Goal: Task Accomplishment & Management: Manage account settings

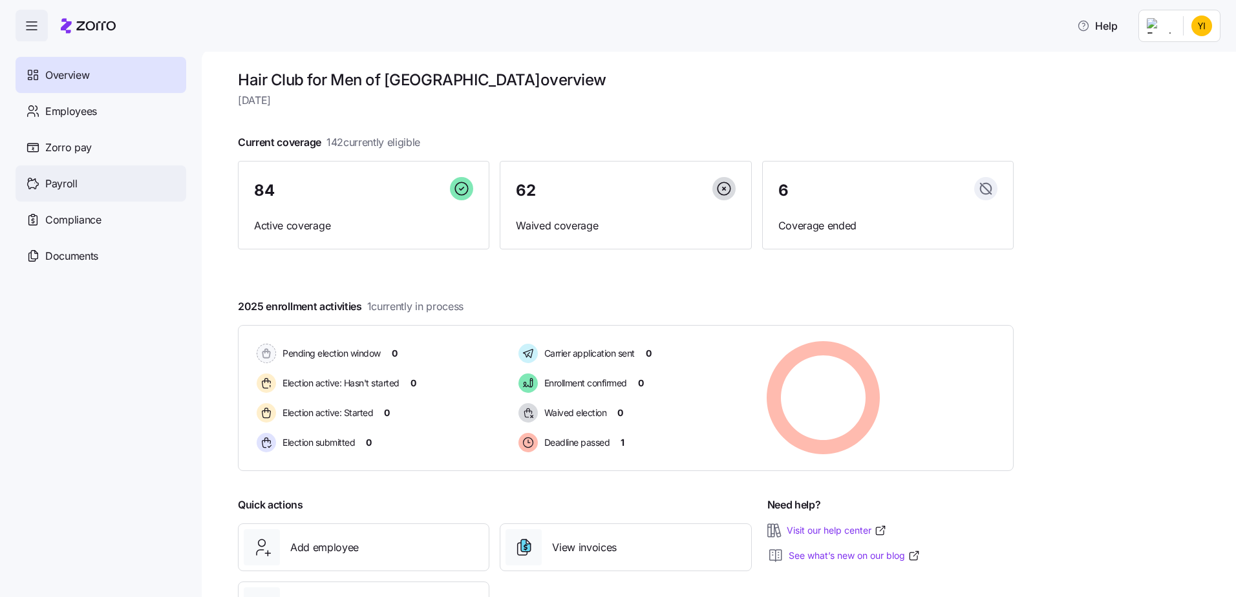
click at [58, 187] on span "Payroll" at bounding box center [61, 184] width 32 height 16
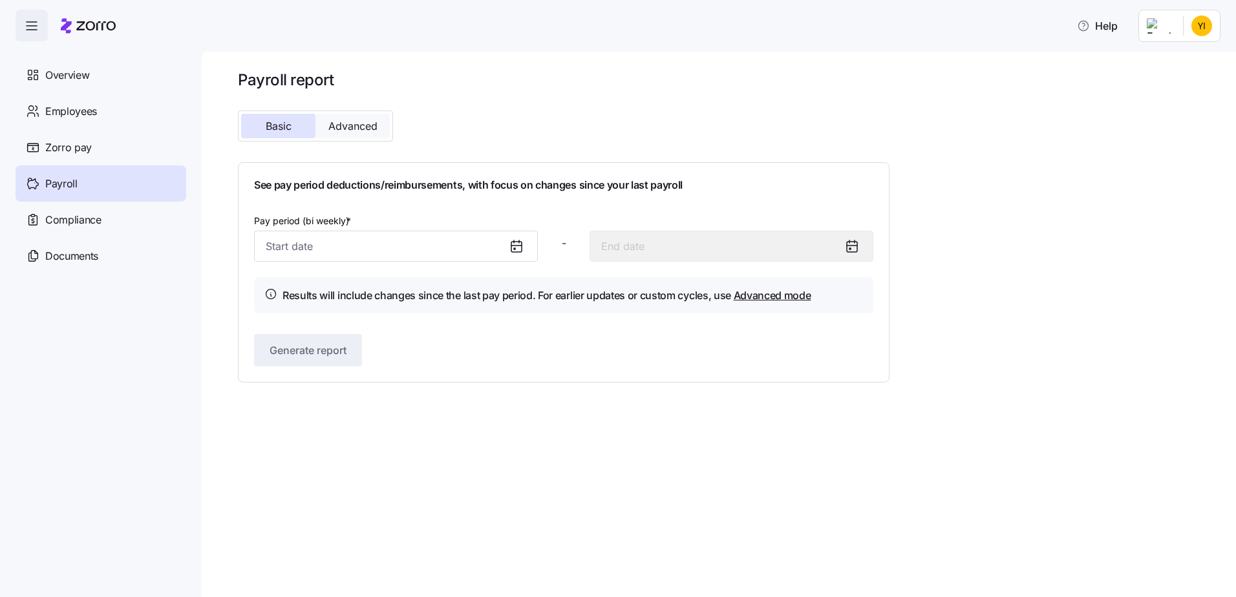
click at [350, 117] on button "Advanced" at bounding box center [352, 126] width 74 height 25
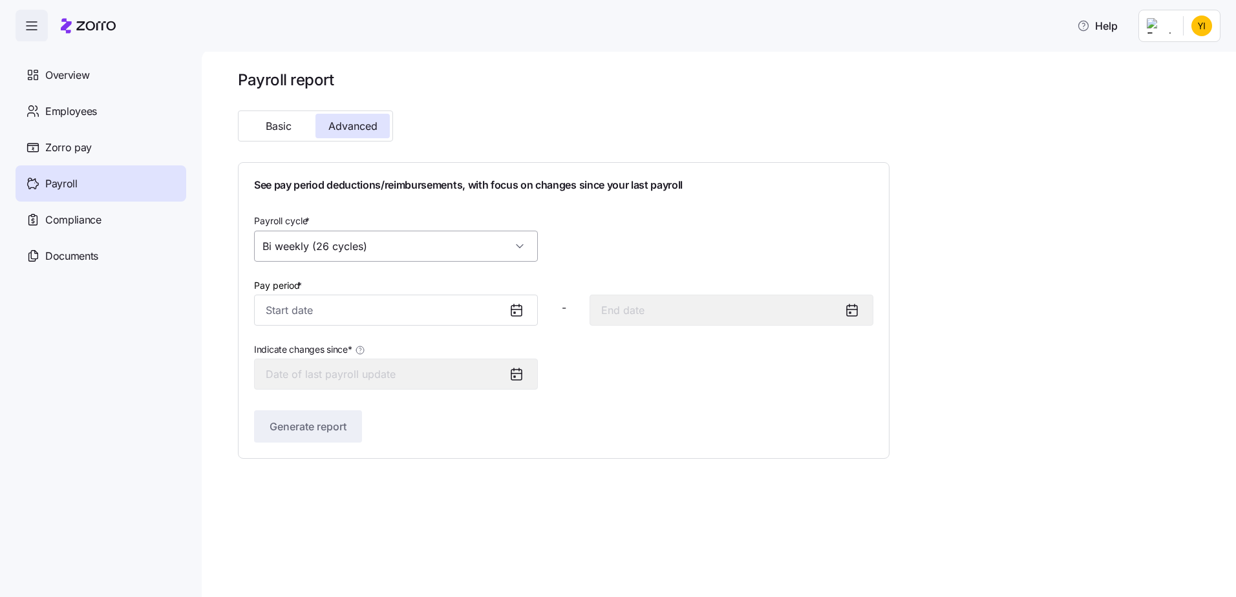
click at [353, 248] on input "Bi weekly (26 cycles)" at bounding box center [396, 246] width 284 height 31
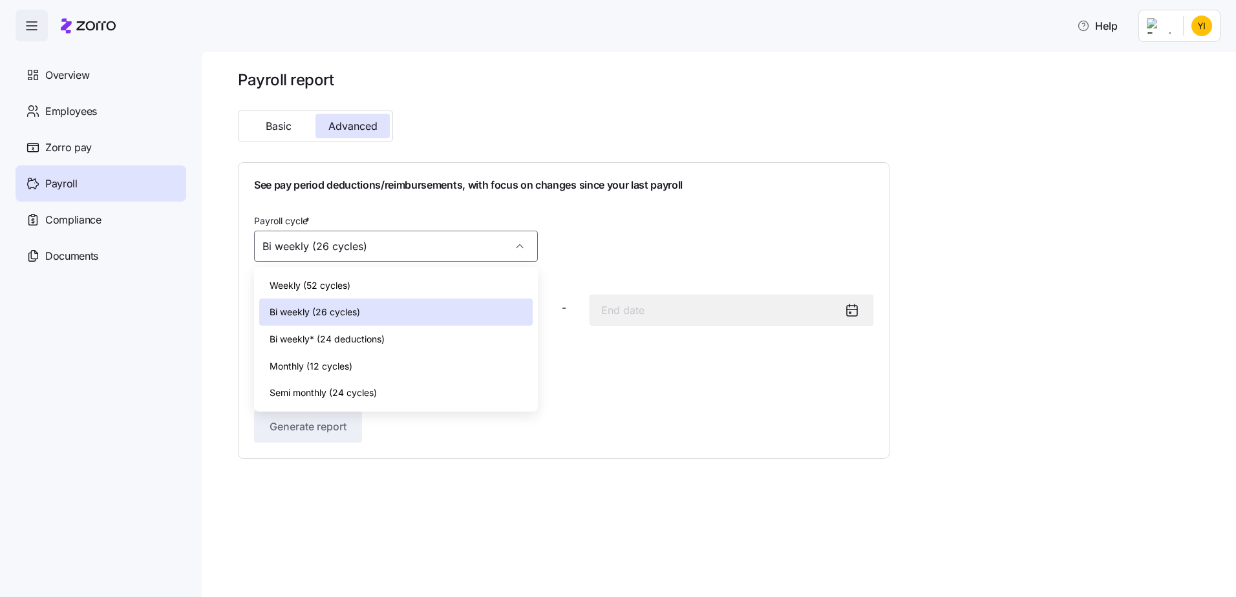
click at [338, 359] on span "Monthly (12 cycles)" at bounding box center [311, 366] width 83 height 14
type input "Monthly (12 cycles)"
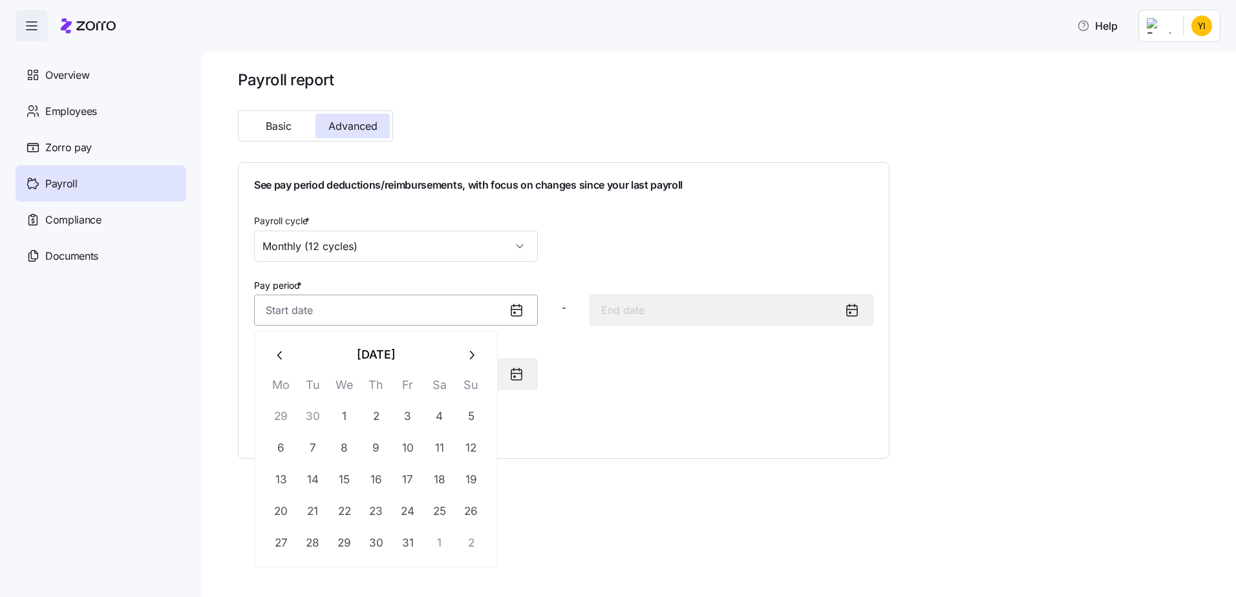
click at [366, 309] on input "Pay period *" at bounding box center [396, 310] width 284 height 31
click at [341, 418] on button "1" at bounding box center [344, 416] width 31 height 31
type input "[DATE]"
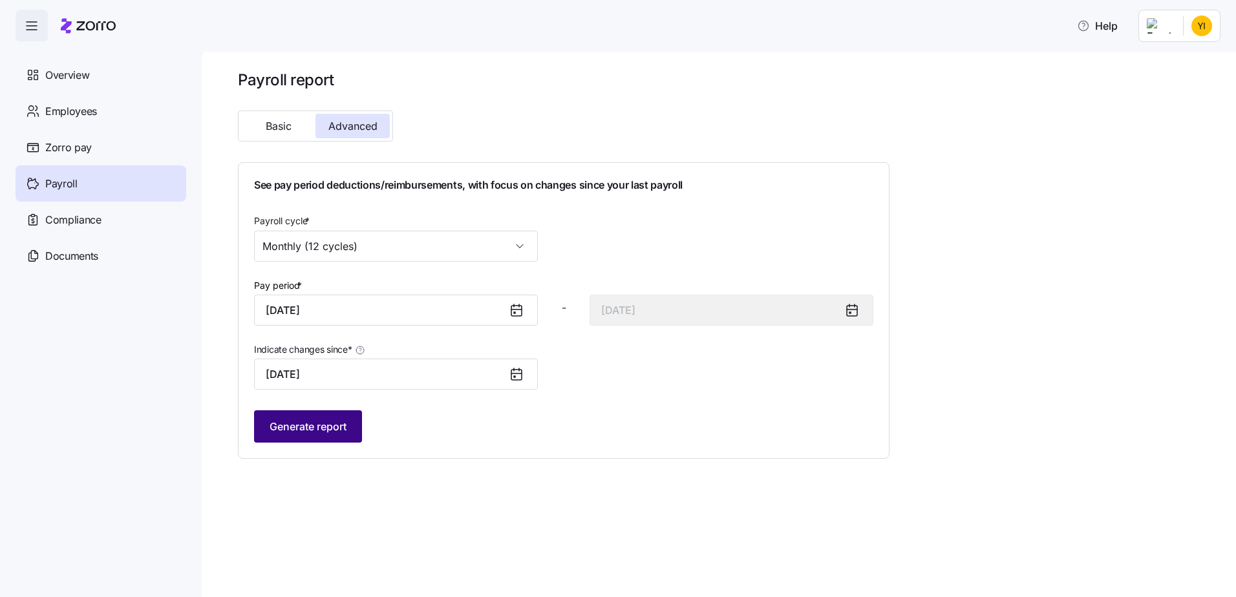
click at [331, 429] on span "Generate report" at bounding box center [308, 427] width 77 height 16
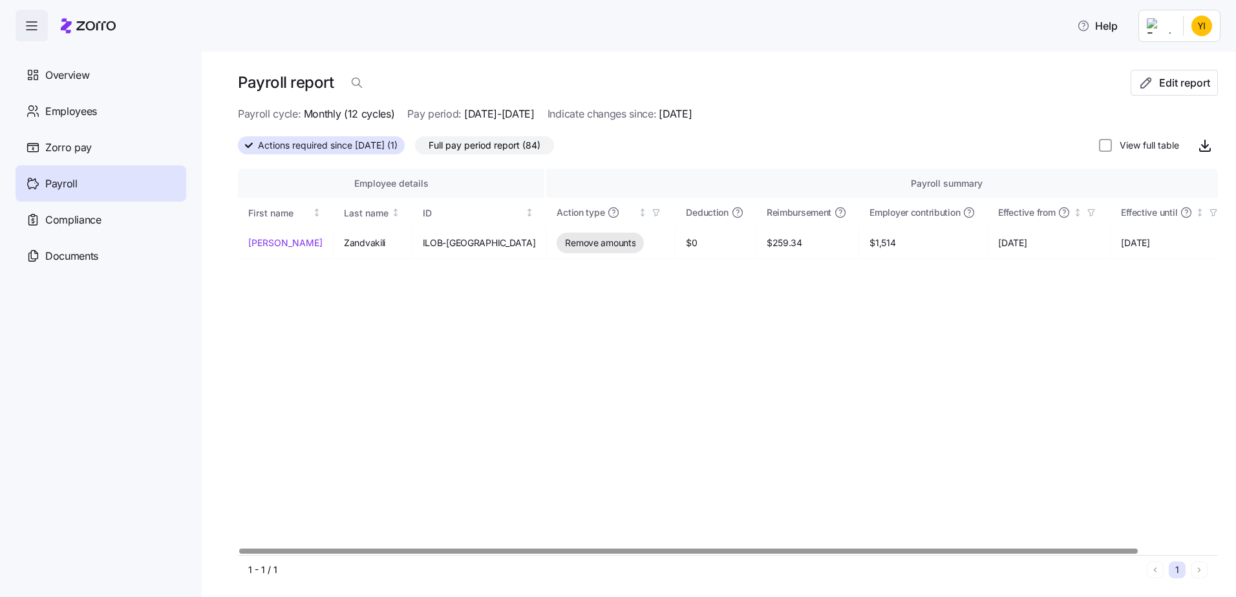
click at [480, 151] on span "Full pay period report (84)" at bounding box center [485, 145] width 112 height 17
click at [415, 149] on input "Full pay period report (84)" at bounding box center [415, 149] width 0 height 0
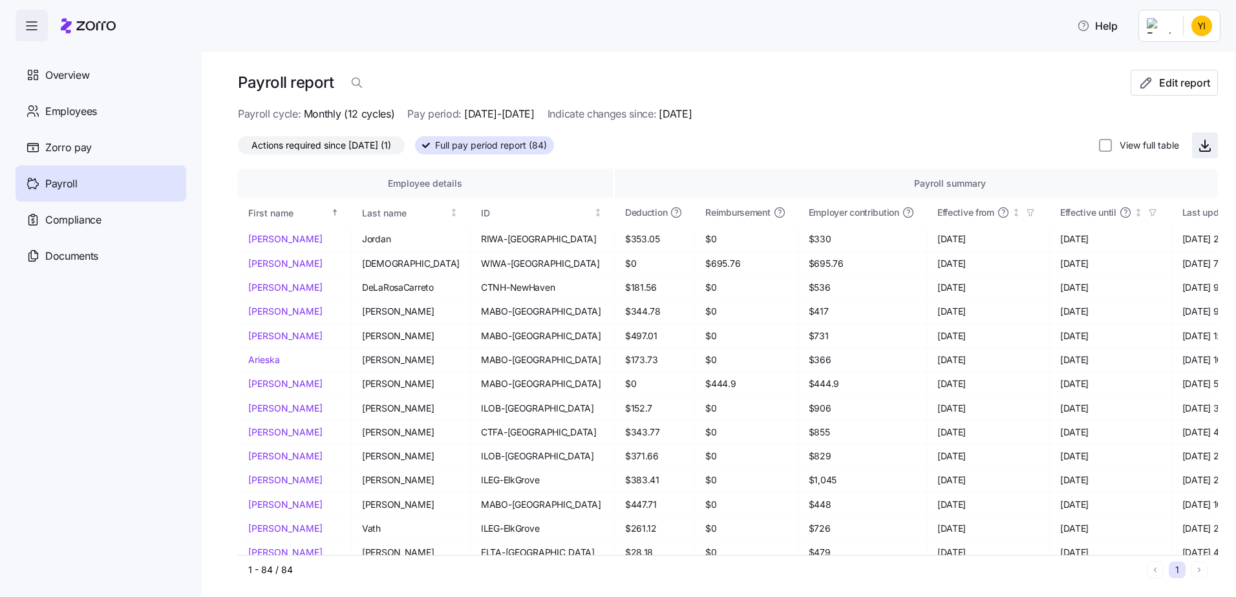
click at [1197, 142] on icon "button" at bounding box center [1205, 146] width 16 height 16
click at [607, 71] on div "Payroll report" at bounding box center [684, 83] width 893 height 26
click at [65, 78] on span "Overview" at bounding box center [67, 75] width 44 height 16
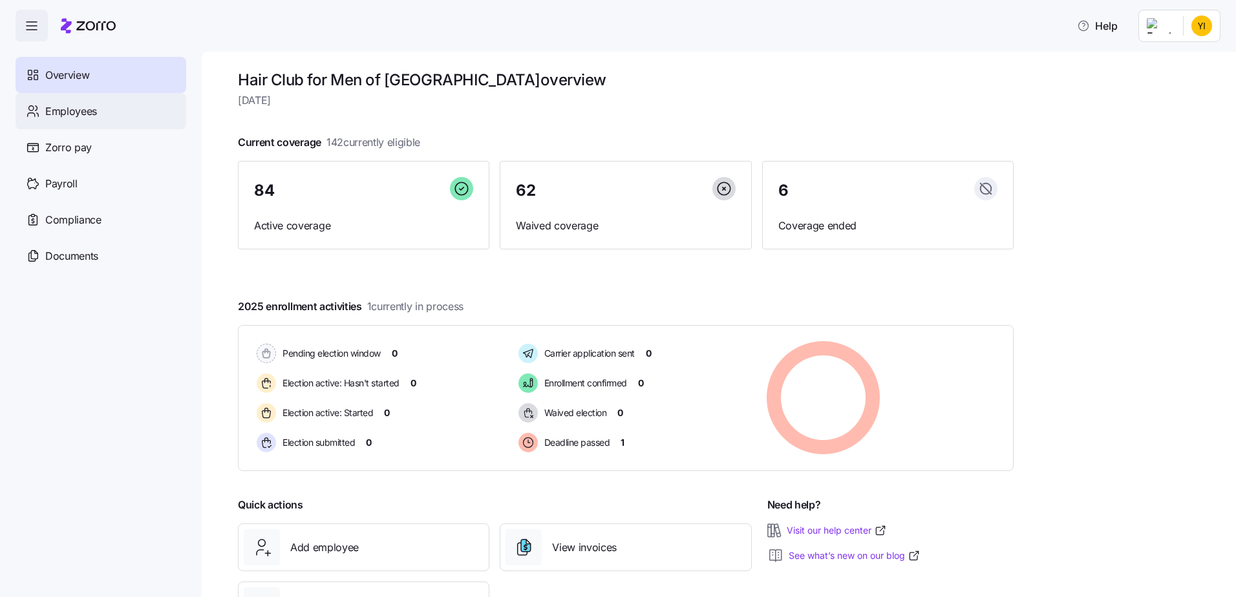
click at [89, 116] on span "Employees" at bounding box center [71, 111] width 52 height 16
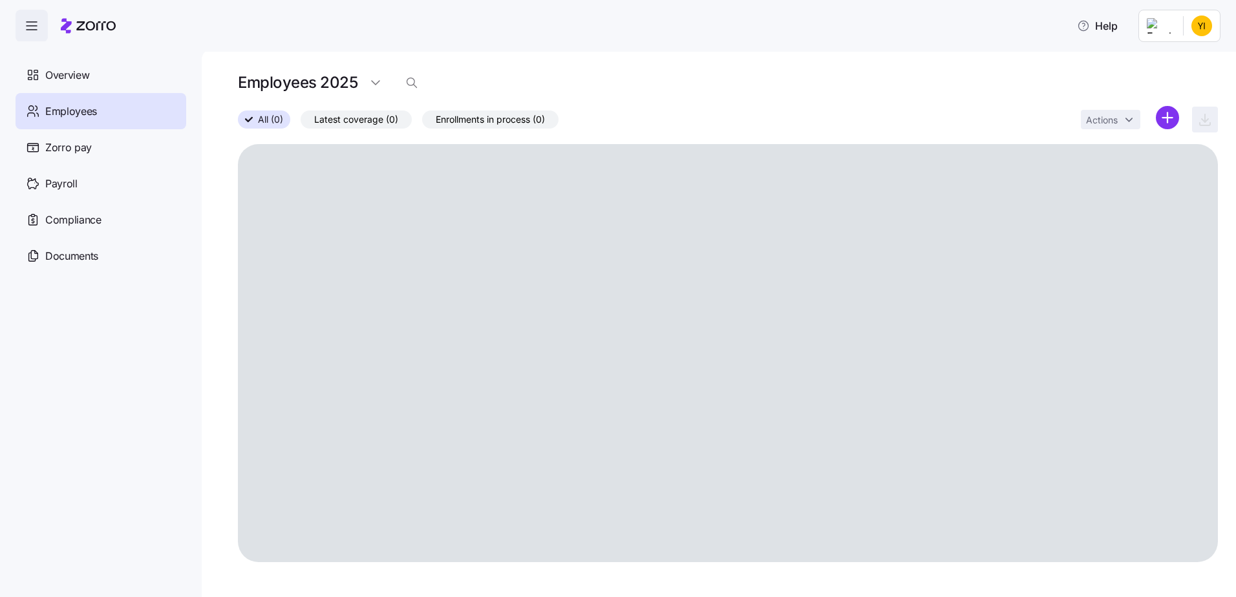
click at [1167, 118] on html "Help Overview Employees Zorro pay Payroll Compliance Documents Employees 2025 A…" at bounding box center [618, 294] width 1236 height 589
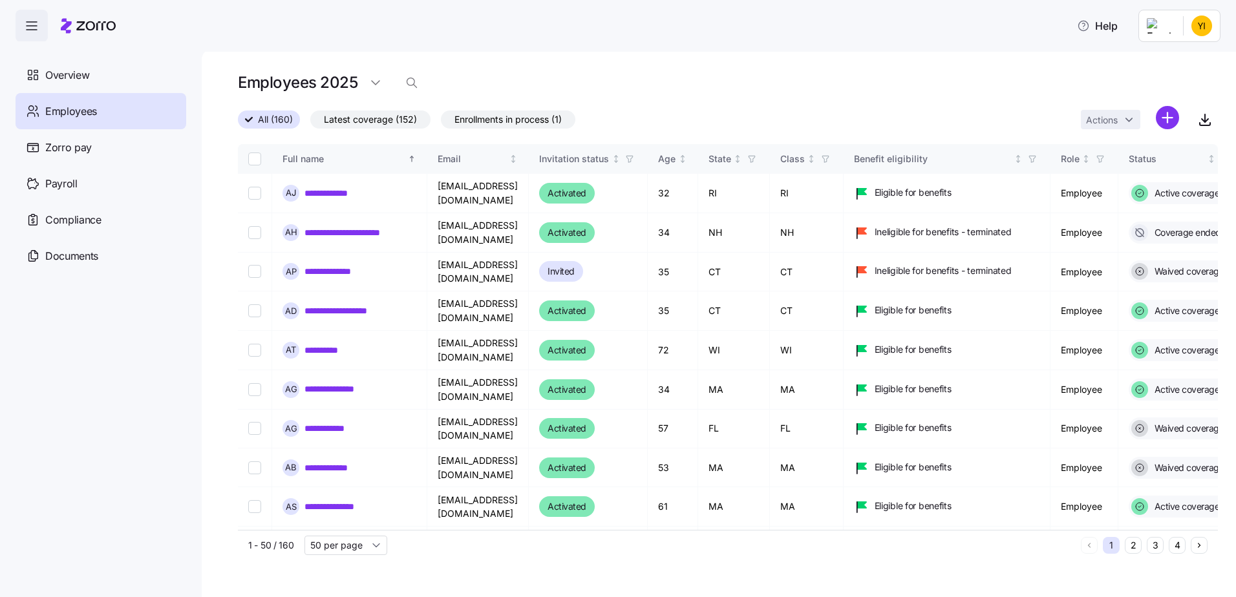
click at [415, 81] on html "**********" at bounding box center [618, 294] width 1236 height 589
click at [416, 83] on icon "button" at bounding box center [411, 82] width 13 height 13
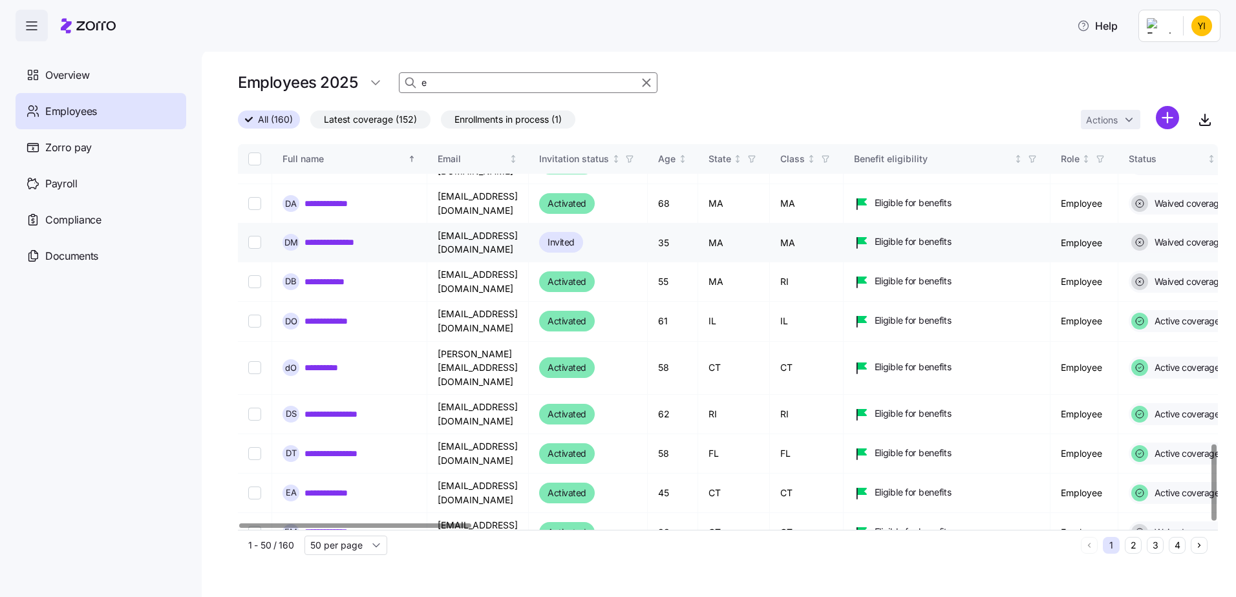
scroll to position [1514, 0]
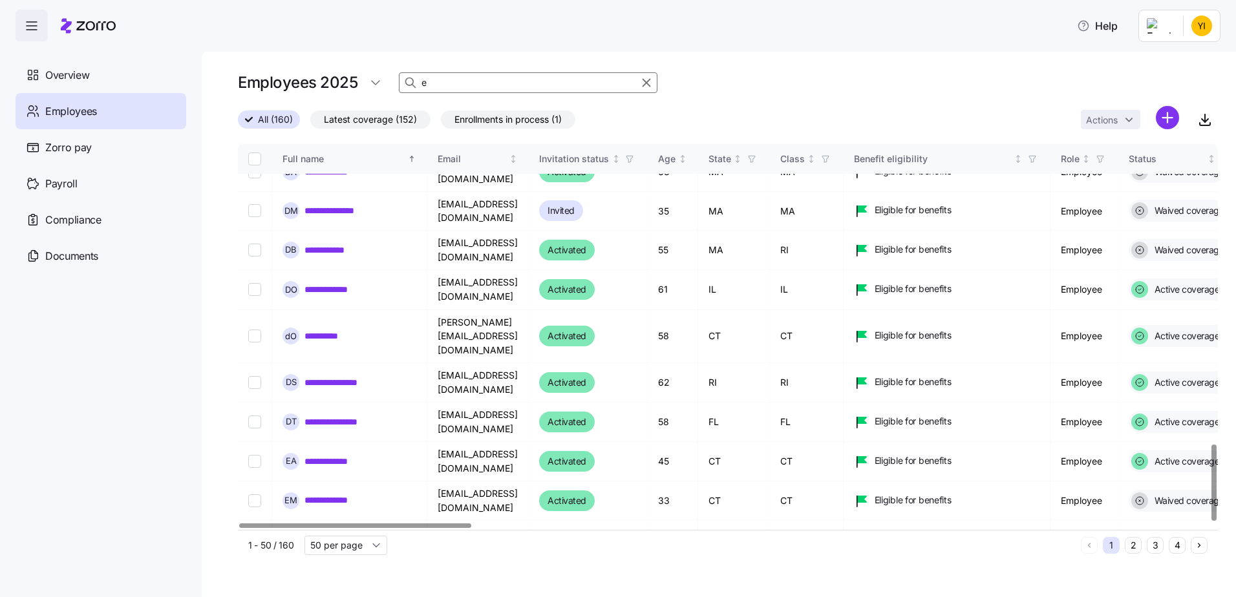
type input "e"
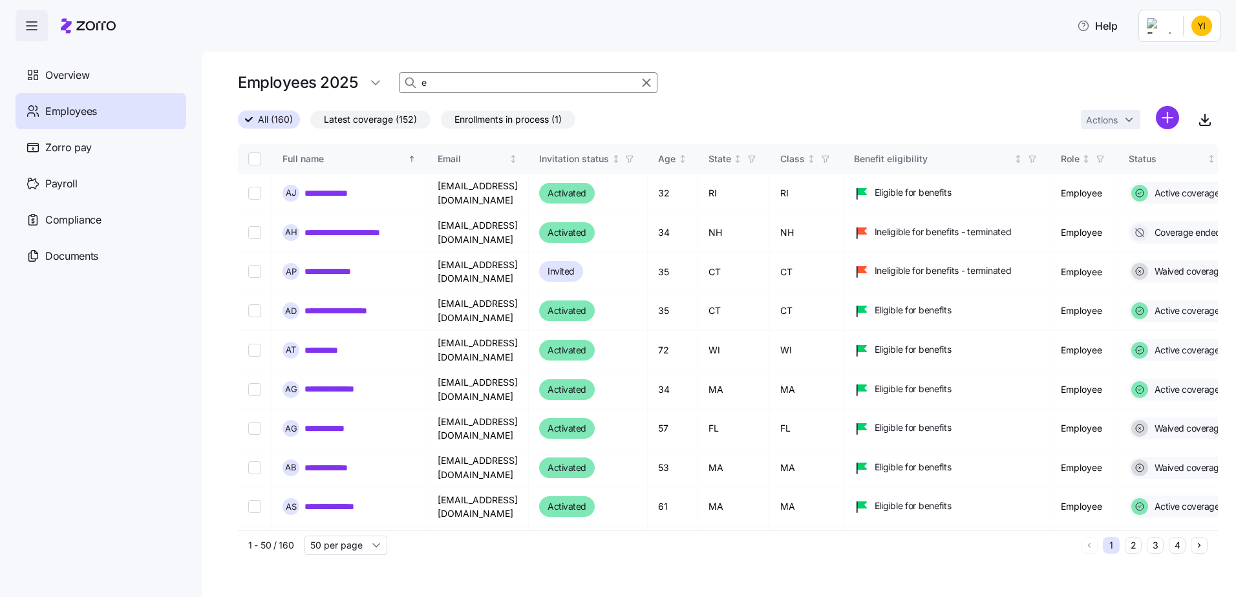
drag, startPoint x: 434, startPoint y: 86, endPoint x: 396, endPoint y: 89, distance: 37.6
click at [397, 90] on div "Employees 2025 e" at bounding box center [728, 83] width 980 height 26
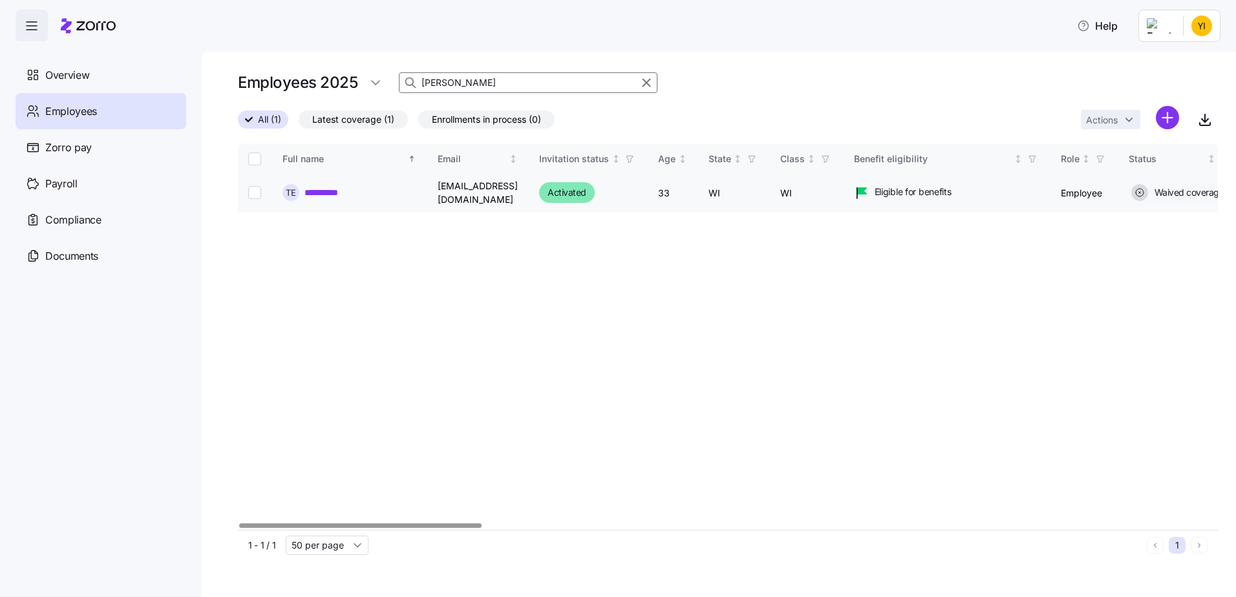
type input "[PERSON_NAME]"
click at [343, 192] on link "**********" at bounding box center [326, 192] width 45 height 13
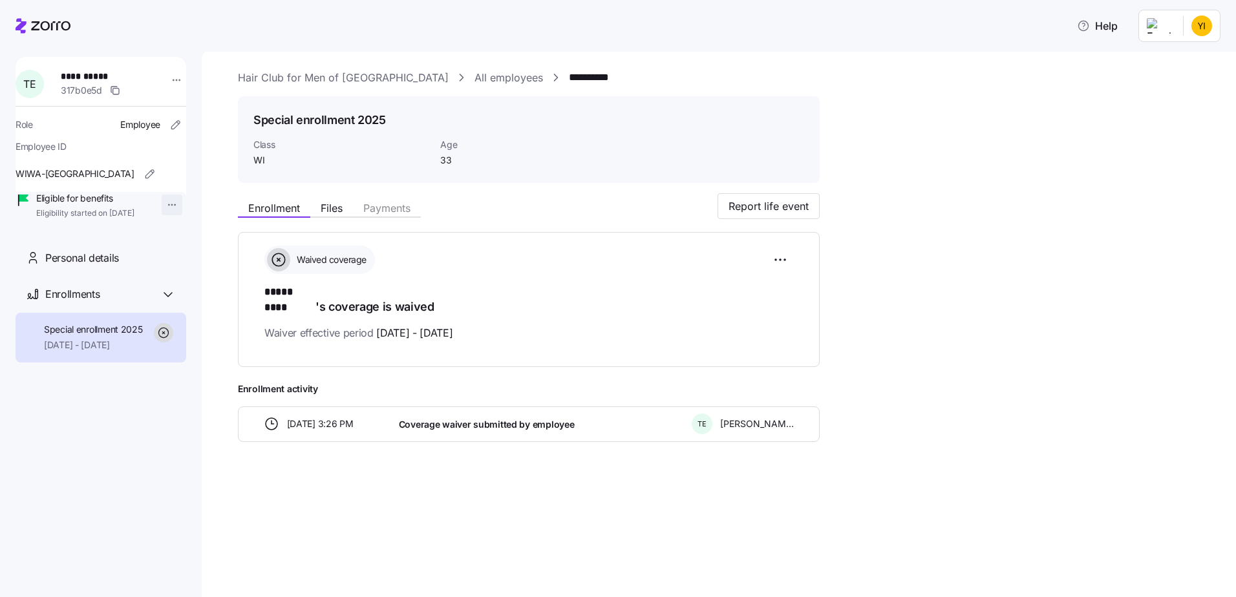
click at [158, 209] on html "**********" at bounding box center [618, 294] width 1236 height 589
click at [176, 235] on div "Terminate employee" at bounding box center [205, 235] width 86 height 14
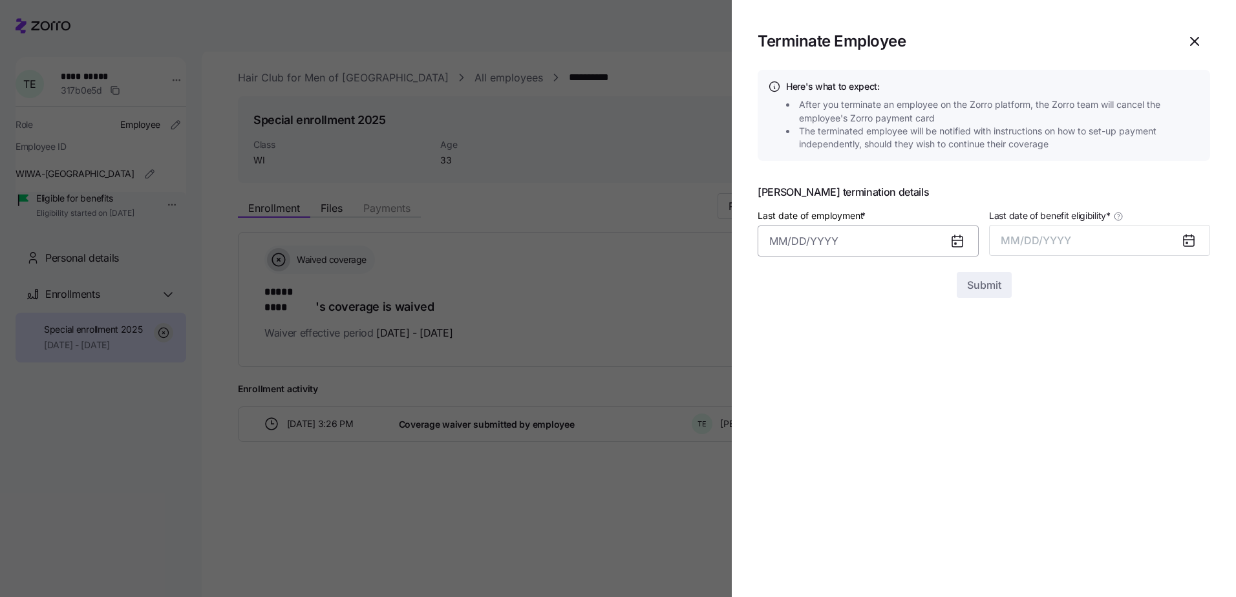
click at [793, 240] on input "Last date of employment *" at bounding box center [868, 241] width 221 height 31
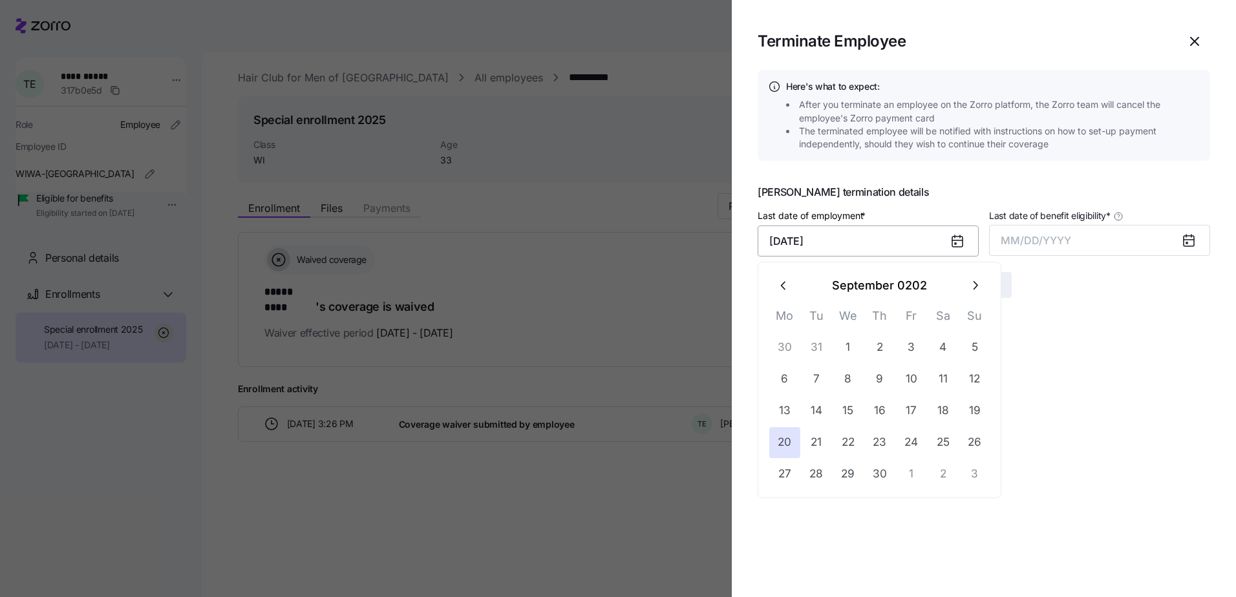
type input "[DATE]"
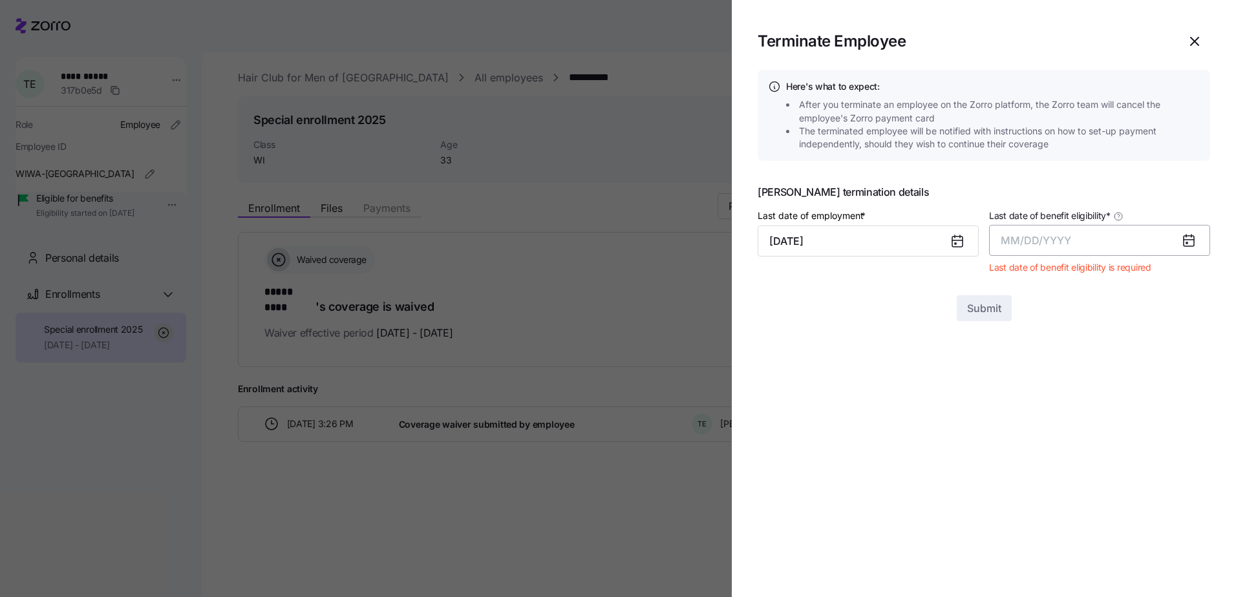
click at [1094, 237] on button "MM/DD/YYYY" at bounding box center [1099, 240] width 221 height 31
click at [1046, 419] on button "Oct" at bounding box center [1037, 416] width 74 height 31
click at [986, 278] on span "Submit" at bounding box center [984, 285] width 34 height 16
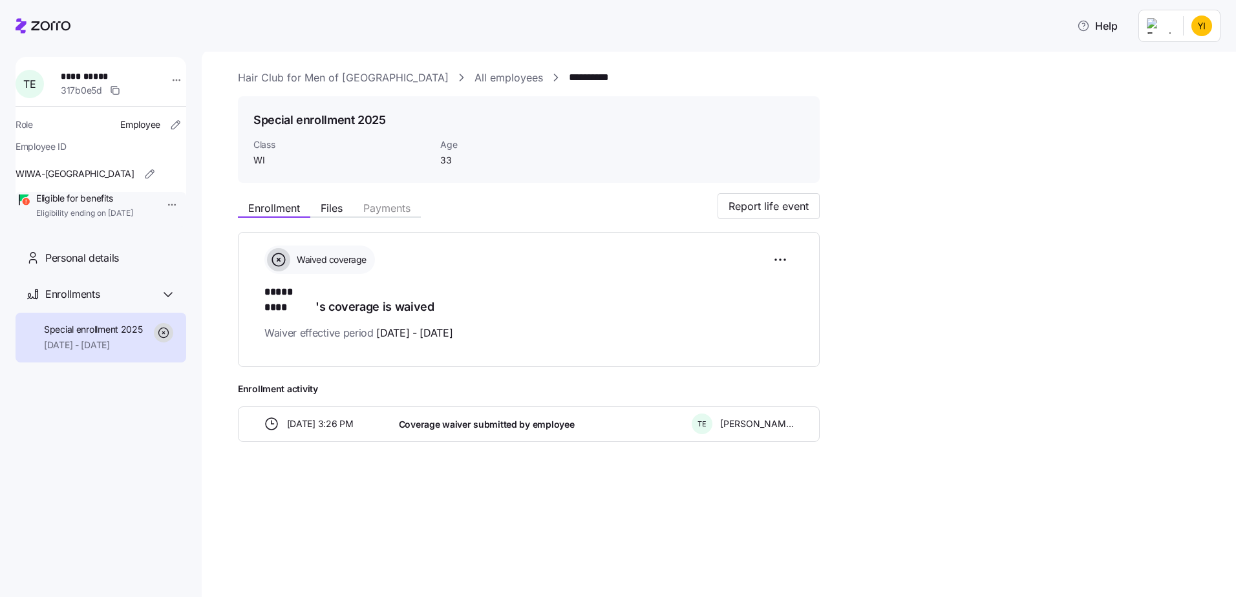
click at [309, 79] on link "Hair Club for Men of [GEOGRAPHIC_DATA]" at bounding box center [343, 78] width 211 height 16
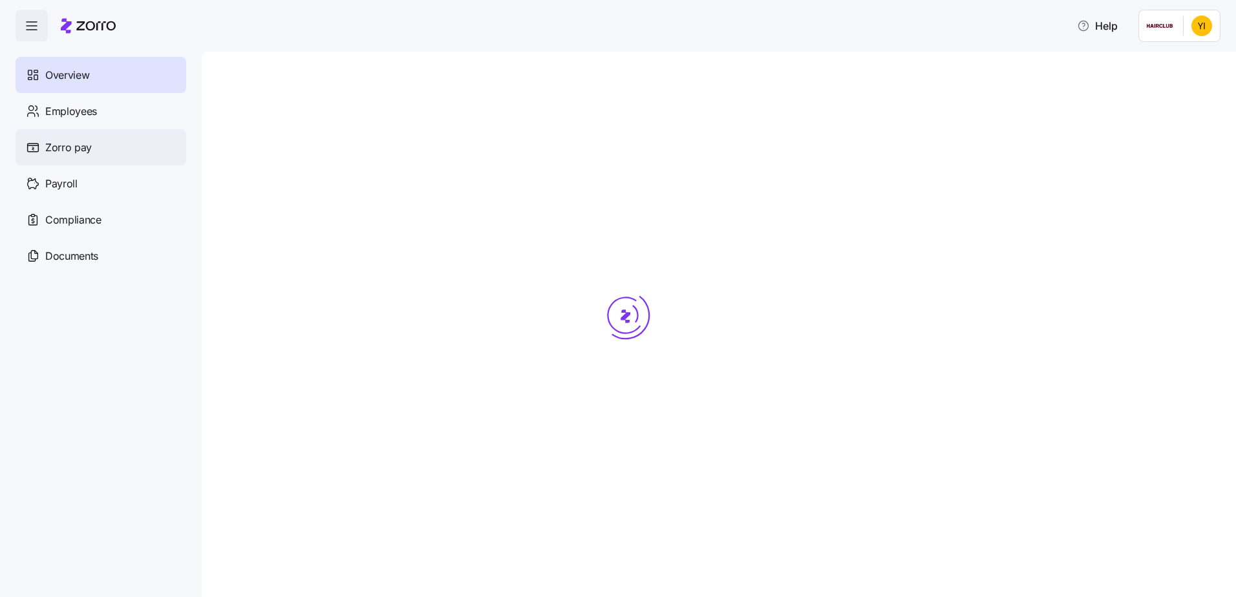
click at [69, 152] on span "Zorro pay" at bounding box center [68, 148] width 47 height 16
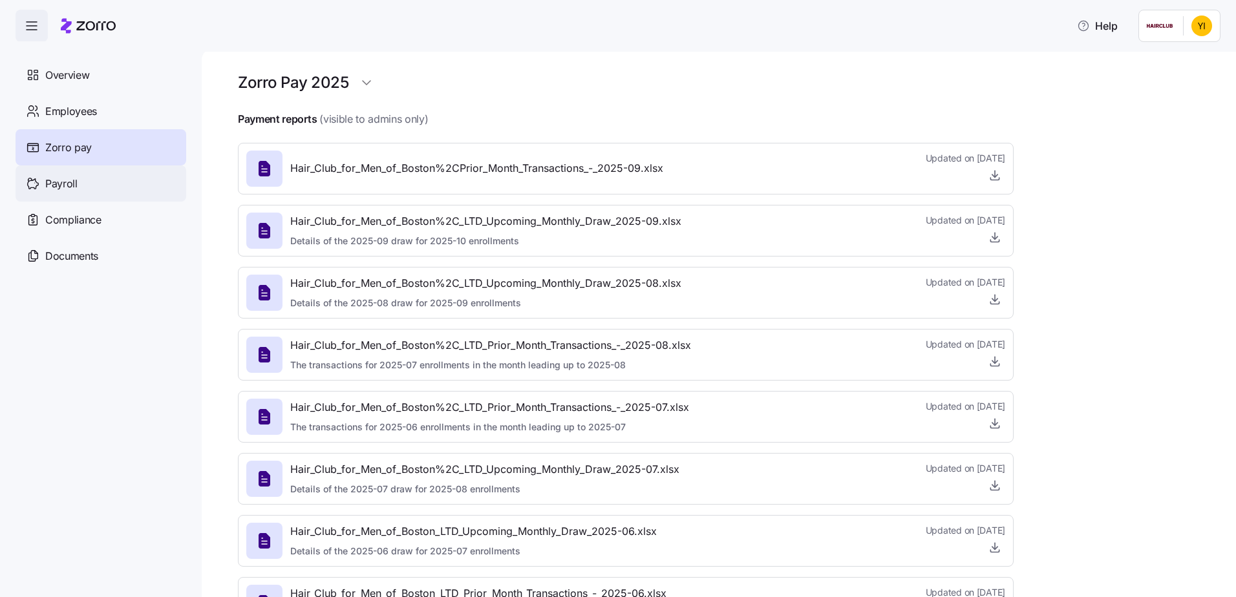
click at [58, 182] on span "Payroll" at bounding box center [61, 184] width 32 height 16
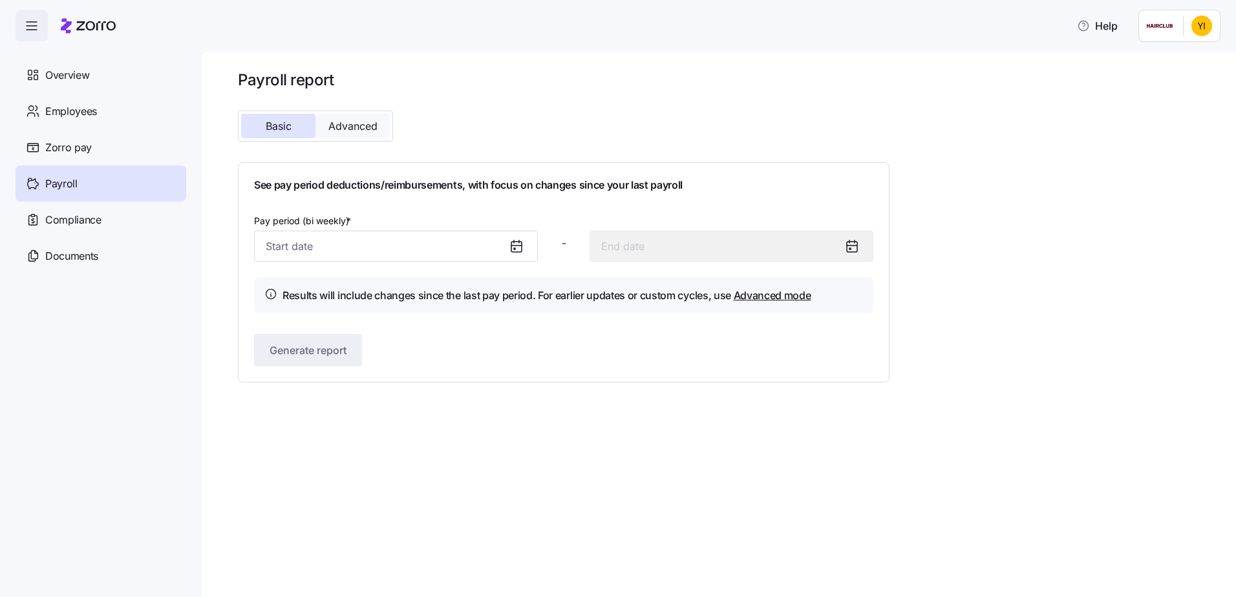
click at [350, 114] on button "Advanced" at bounding box center [352, 126] width 74 height 25
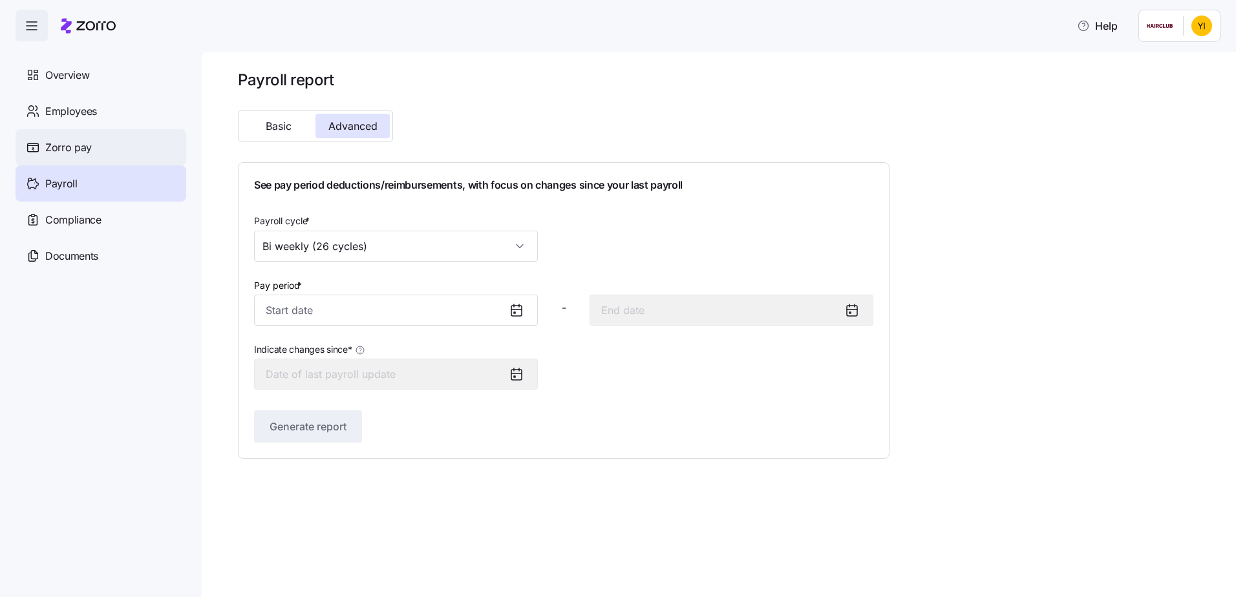
click at [81, 155] on span "Zorro pay" at bounding box center [68, 148] width 47 height 16
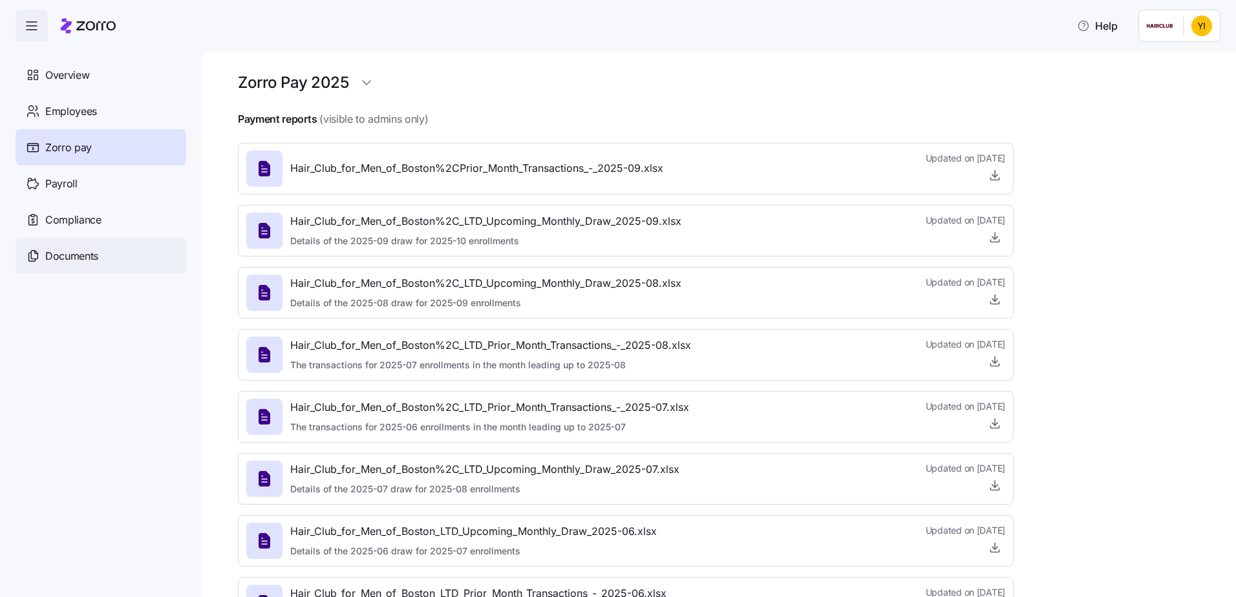
click at [87, 252] on span "Documents" at bounding box center [71, 256] width 53 height 16
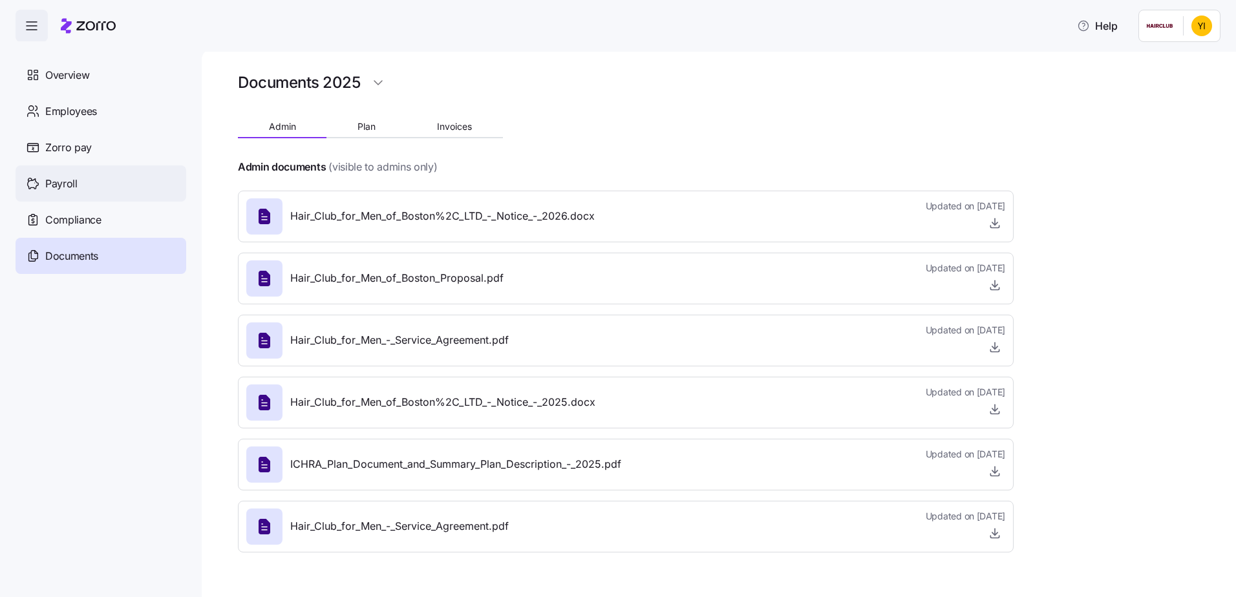
click at [81, 180] on div "Payroll" at bounding box center [101, 183] width 171 height 36
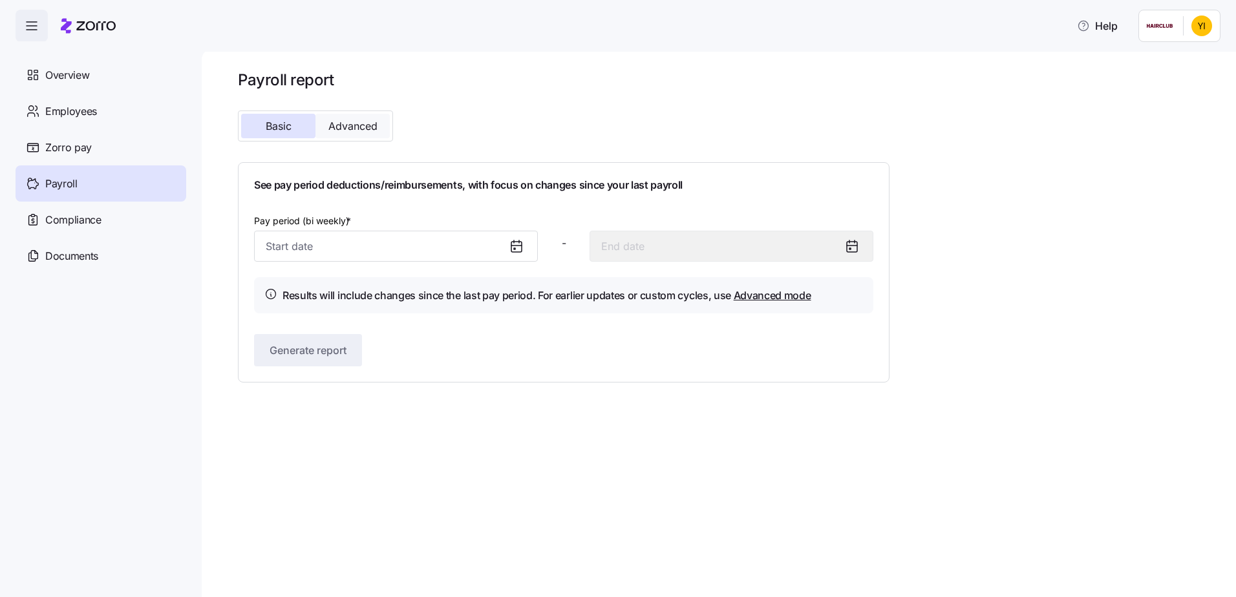
click at [380, 122] on button "Advanced" at bounding box center [352, 126] width 74 height 25
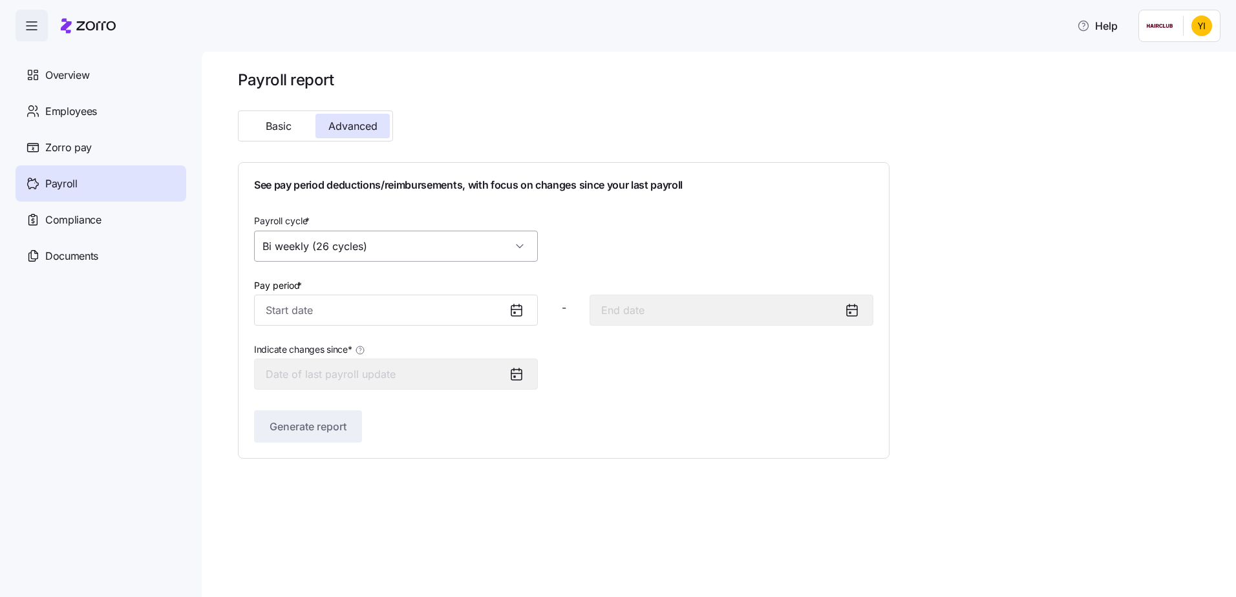
click at [396, 247] on input "Bi weekly (26 cycles)" at bounding box center [396, 246] width 284 height 31
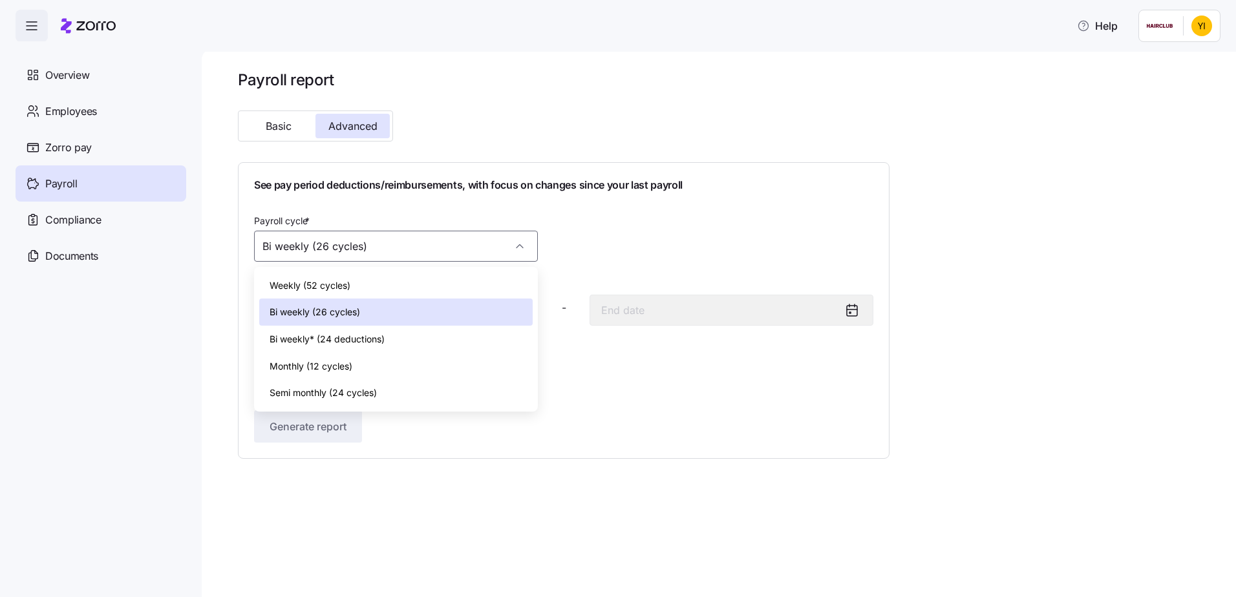
click at [350, 362] on span "Monthly (12 cycles)" at bounding box center [311, 366] width 83 height 14
type input "Monthly (12 cycles)"
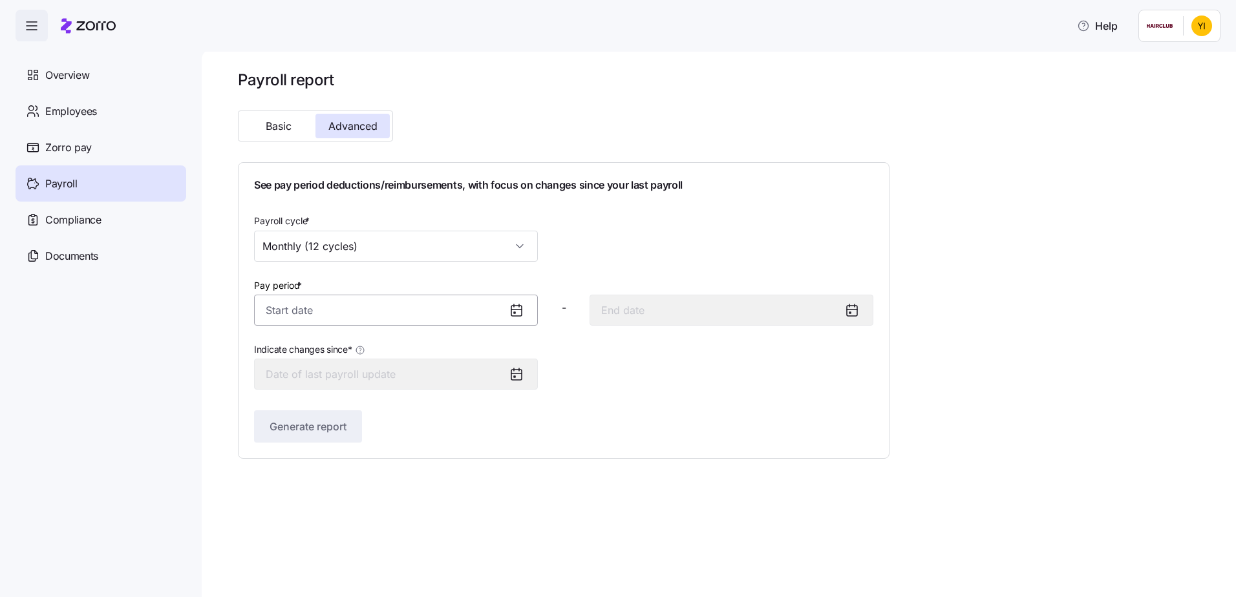
click at [349, 316] on input "Pay period *" at bounding box center [396, 310] width 284 height 31
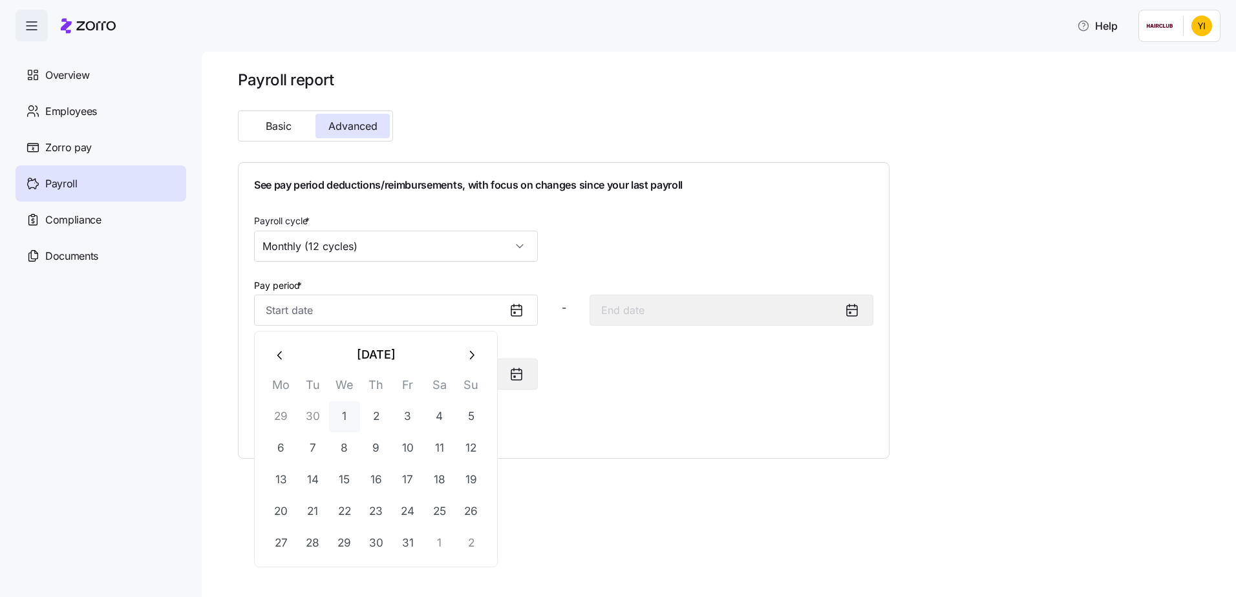
click at [340, 419] on button "1" at bounding box center [344, 416] width 31 height 31
type input "[DATE]"
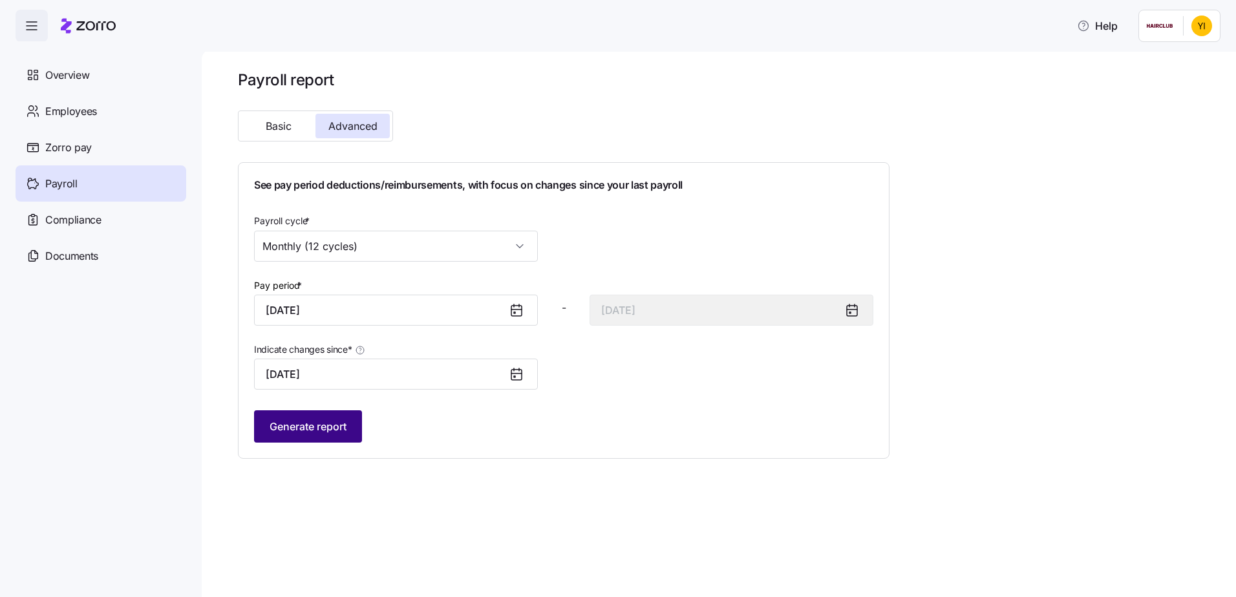
click at [319, 434] on span "Generate report" at bounding box center [308, 427] width 77 height 16
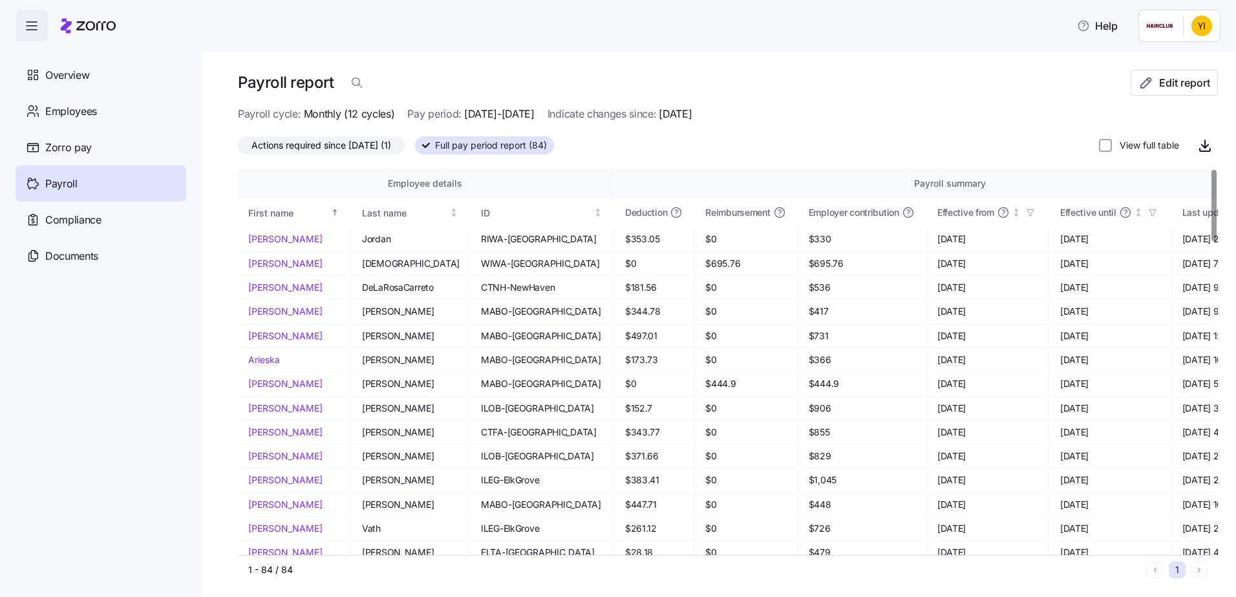
click at [311, 142] on span "Actions required since [DATE] (1)" at bounding box center [321, 145] width 140 height 17
click at [238, 149] on input "Actions required since [DATE] (1)" at bounding box center [238, 149] width 0 height 0
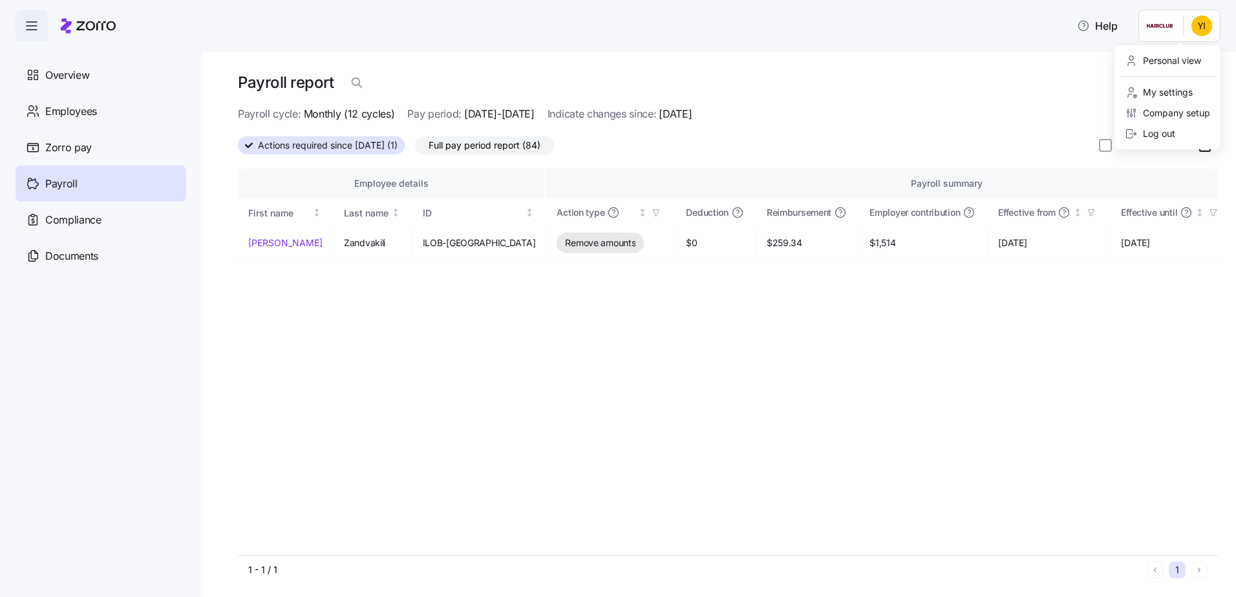
click at [1200, 25] on html "Help Overview Employees Zorro pay Payroll Compliance Documents Payroll report E…" at bounding box center [618, 294] width 1236 height 589
click at [1167, 136] on div "Log out" at bounding box center [1150, 134] width 50 height 14
